Goal: Task Accomplishment & Management: Manage account settings

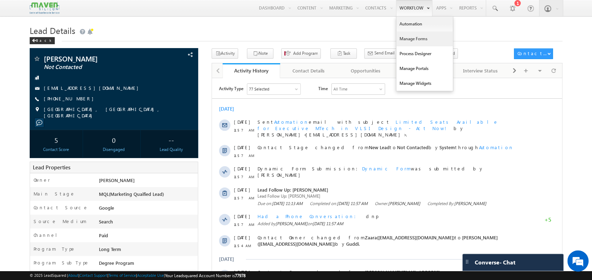
click at [420, 38] on link "Manage Forms" at bounding box center [425, 38] width 57 height 15
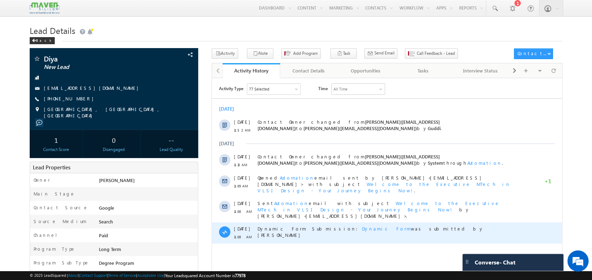
click at [362, 225] on span "Dynamic Form" at bounding box center [386, 228] width 49 height 6
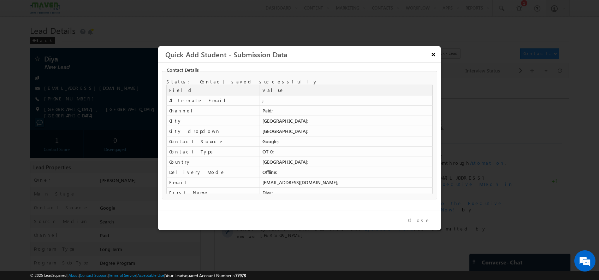
click at [433, 57] on button "×" at bounding box center [434, 54] width 12 height 12
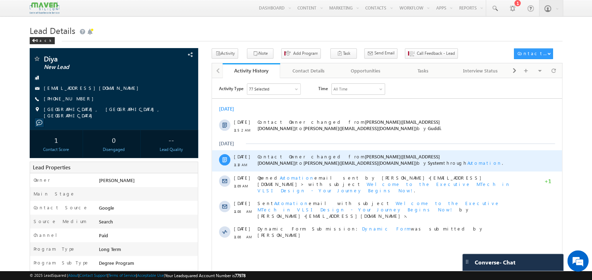
click at [468, 162] on span "Automation" at bounding box center [485, 162] width 35 height 6
click at [292, 145] on link "Student Distribution - 04/08" at bounding box center [300, 146] width 52 height 5
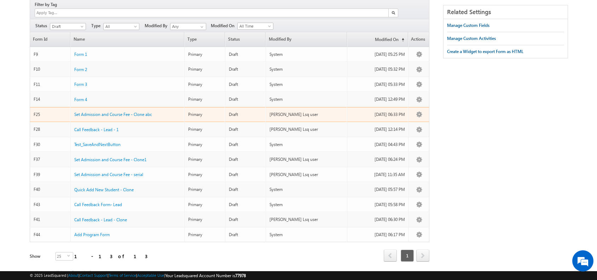
scroll to position [74, 0]
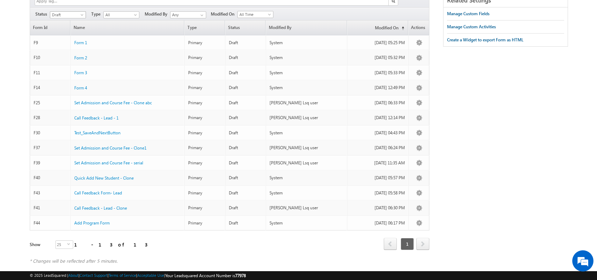
click at [78, 12] on span "Draft" at bounding box center [67, 15] width 34 height 6
click at [59, 29] on link "Published" at bounding box center [69, 29] width 36 height 6
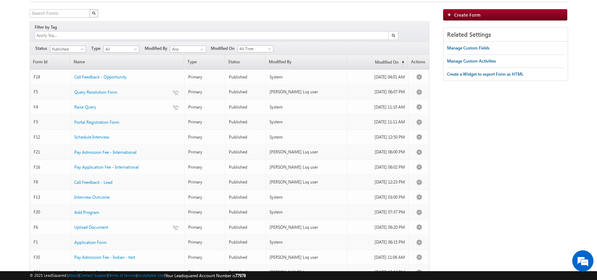
scroll to position [0, 0]
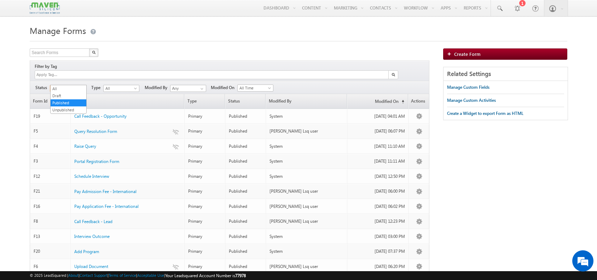
click at [79, 85] on span "Published" at bounding box center [67, 88] width 34 height 6
click at [69, 108] on link "Unpublished" at bounding box center [69, 110] width 36 height 6
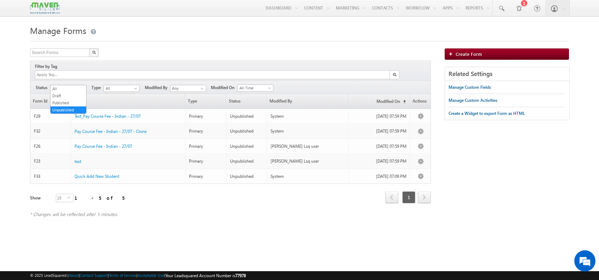
click at [79, 85] on span "Unpublished" at bounding box center [68, 88] width 34 height 6
click at [73, 100] on link "Published" at bounding box center [69, 103] width 36 height 6
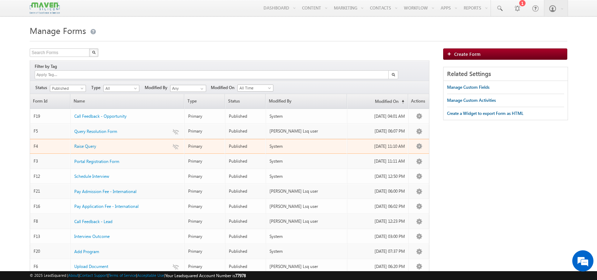
scroll to position [178, 0]
